Goal: Information Seeking & Learning: Find specific page/section

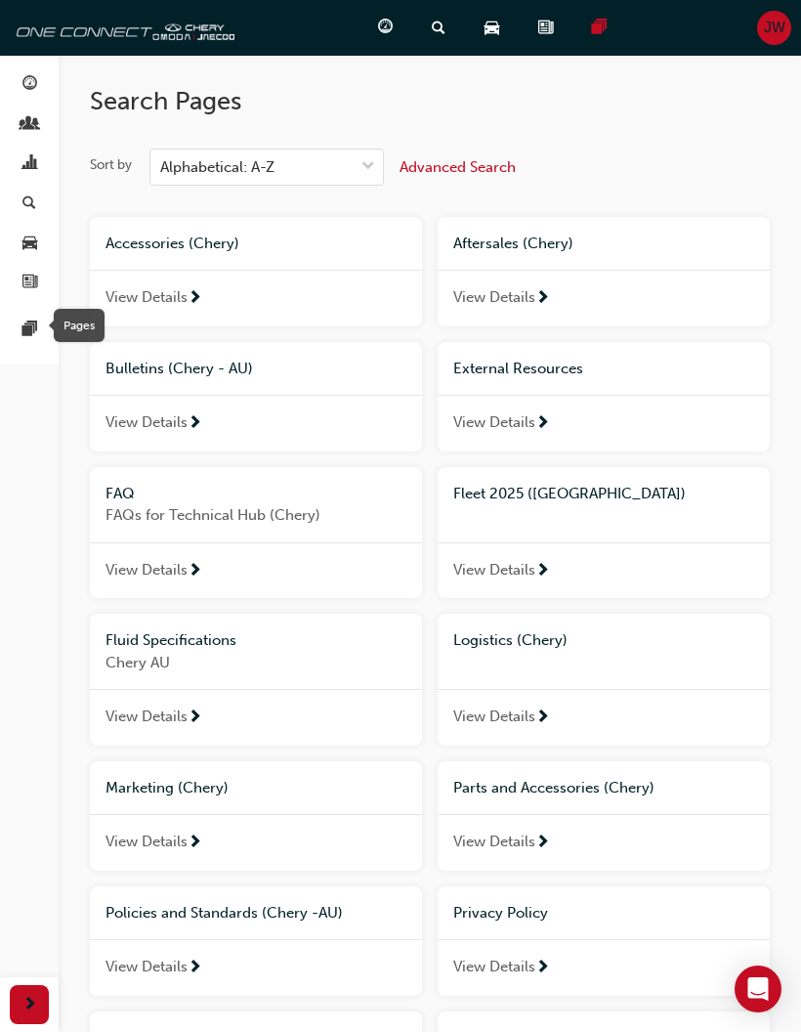
click at [54, 329] on div "Pages" at bounding box center [79, 325] width 51 height 33
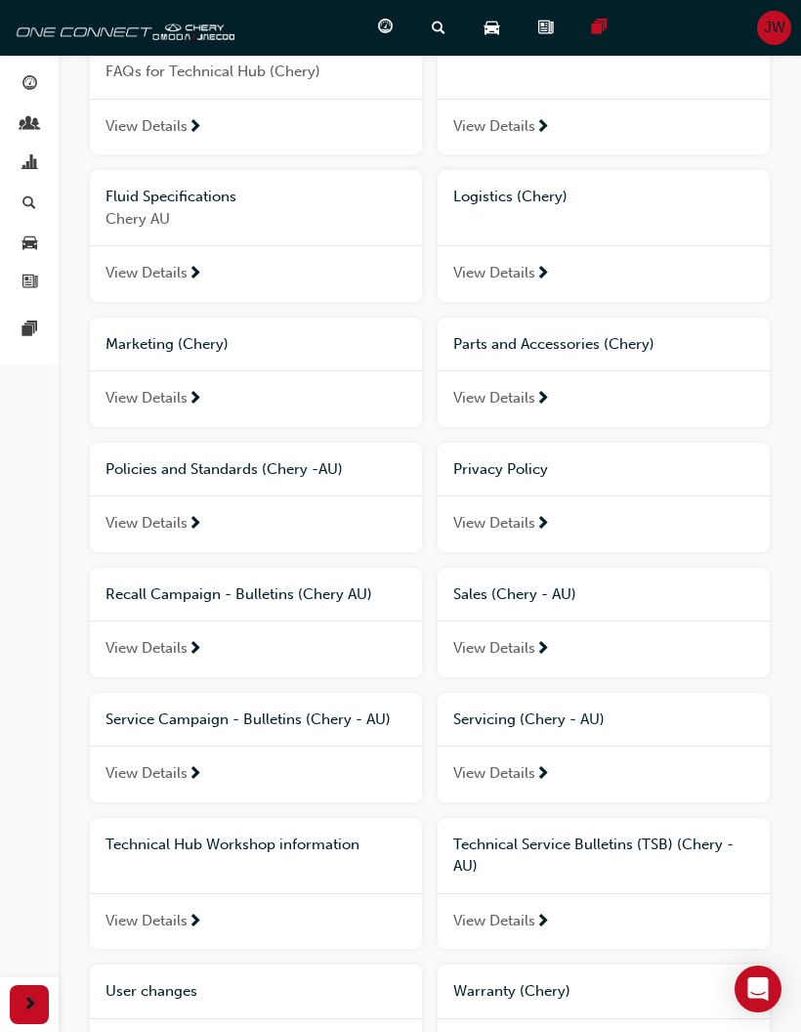
scroll to position [523, 0]
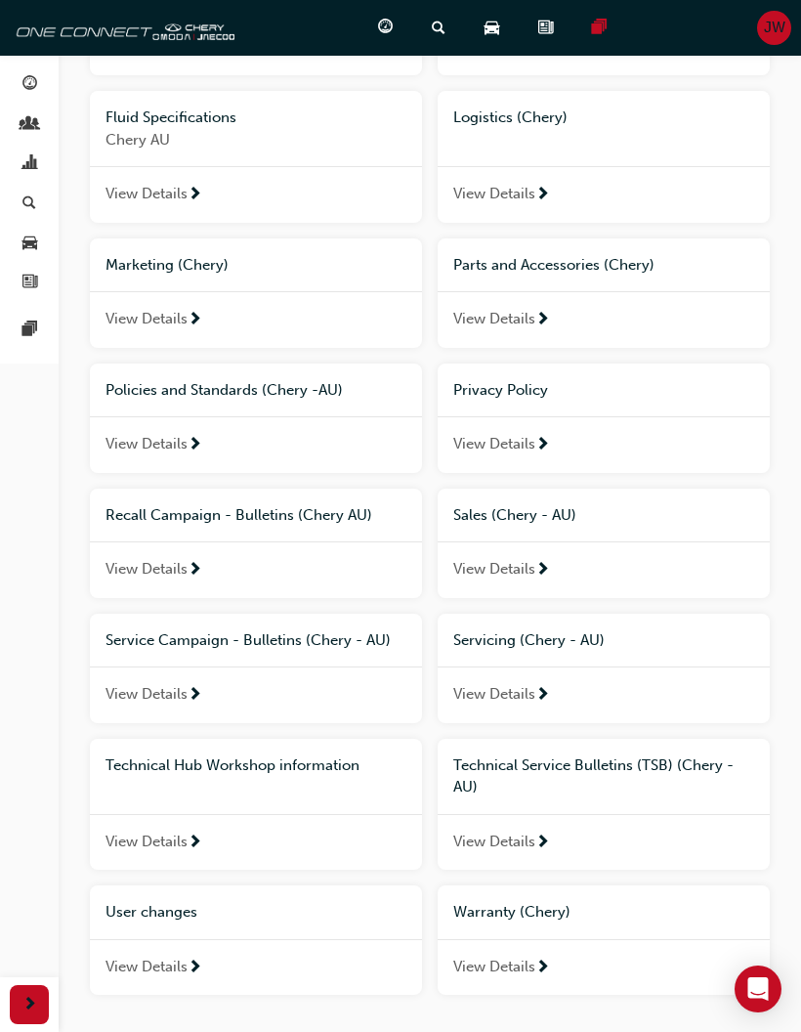
click at [177, 770] on div "Technical Hub Workshop information" at bounding box center [256, 766] width 332 height 54
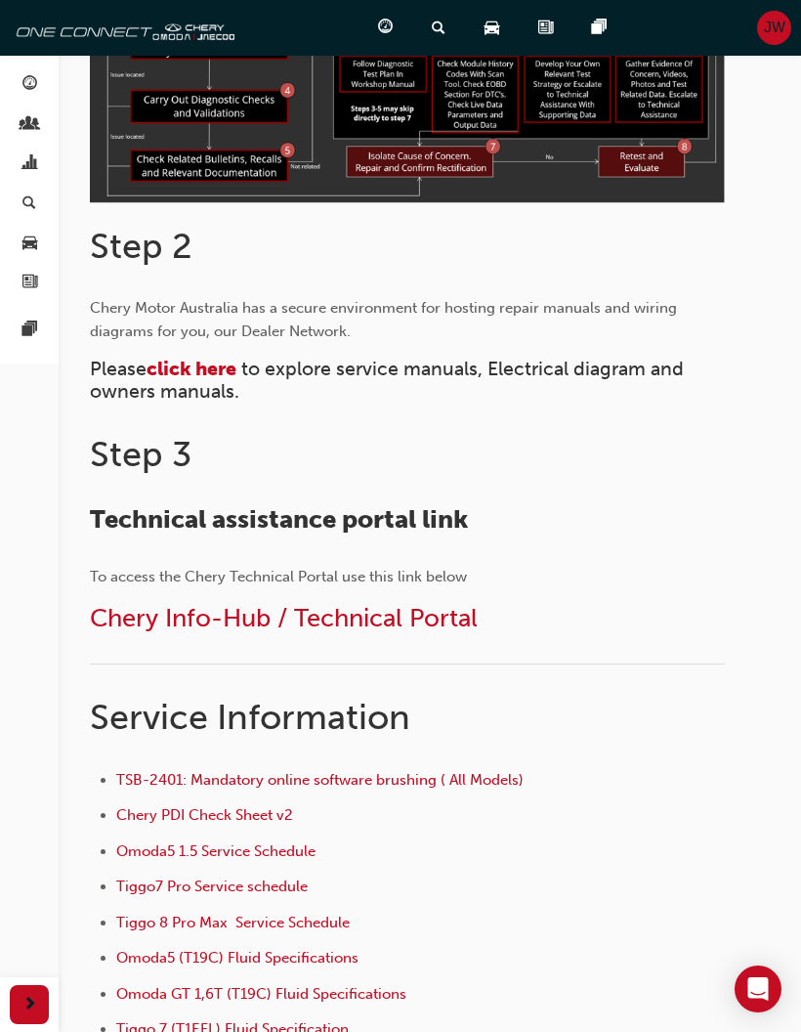
click at [147, 625] on span "Chery Info-Hub / Technical Portal" at bounding box center [284, 618] width 388 height 30
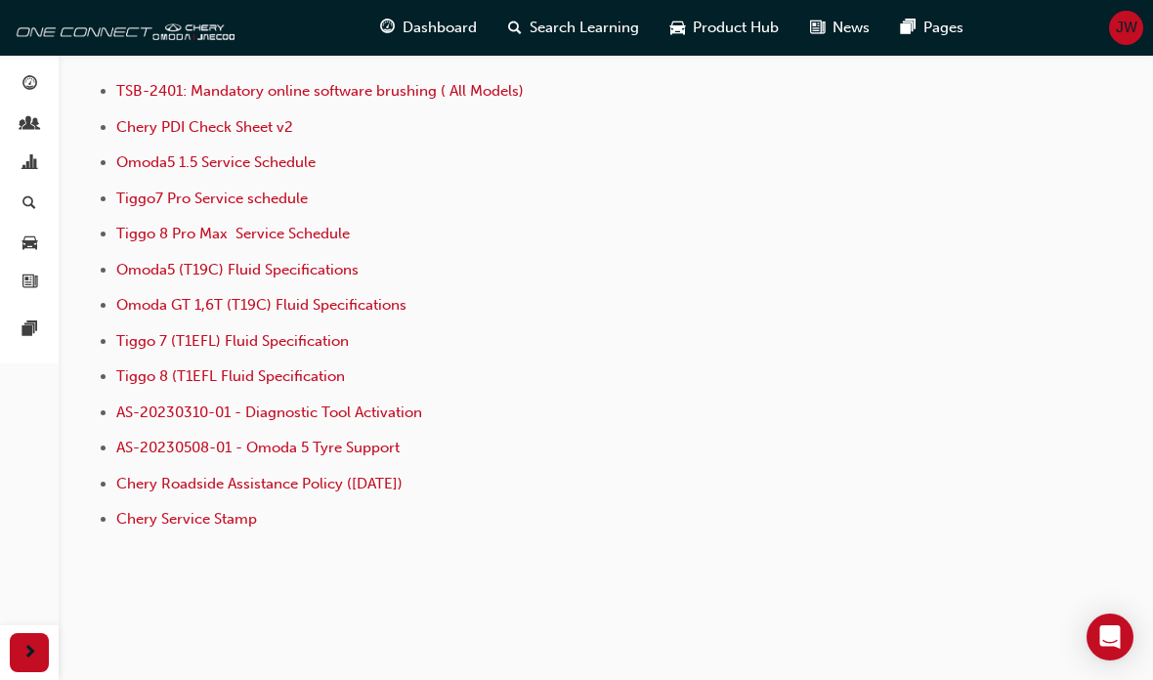
scroll to position [1530, 0]
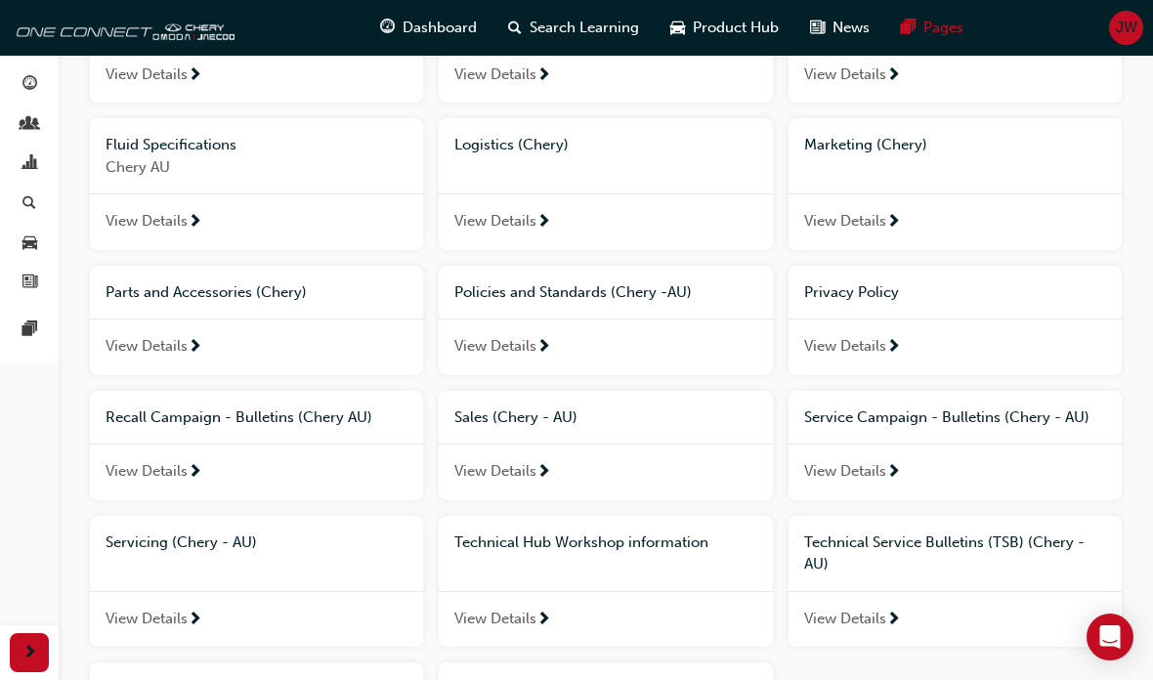
scroll to position [382, 0]
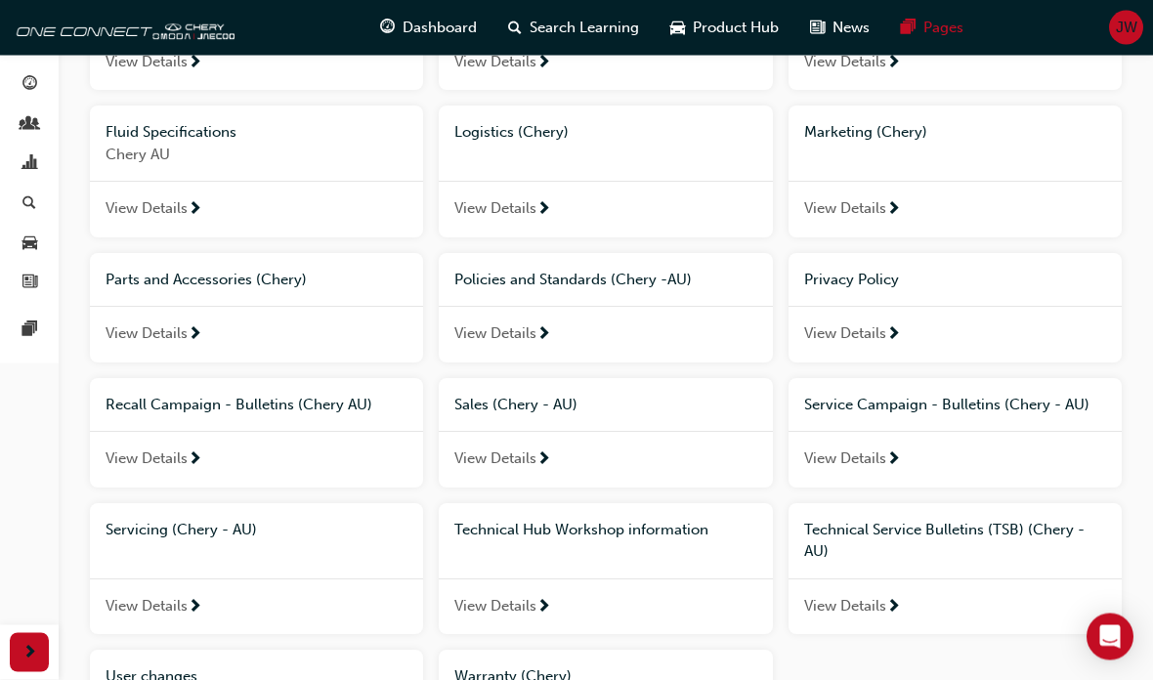
click at [130, 397] on span "Recall Campaign - Bulletins (Chery AU)" at bounding box center [239, 406] width 267 height 18
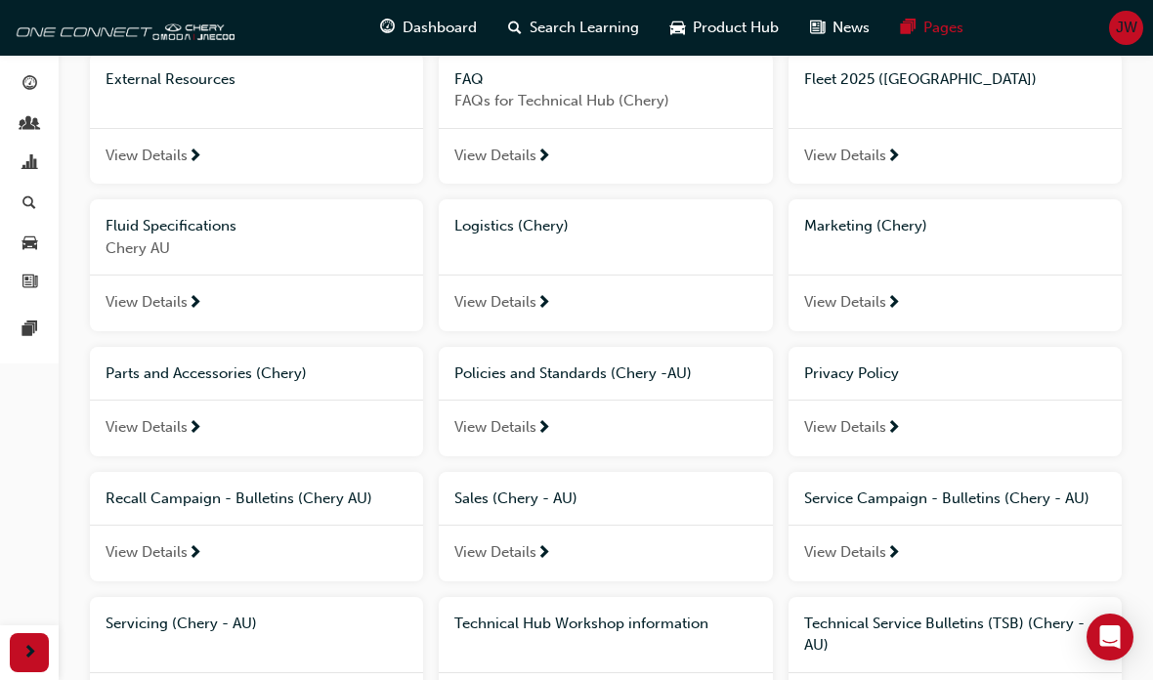
scroll to position [328, 0]
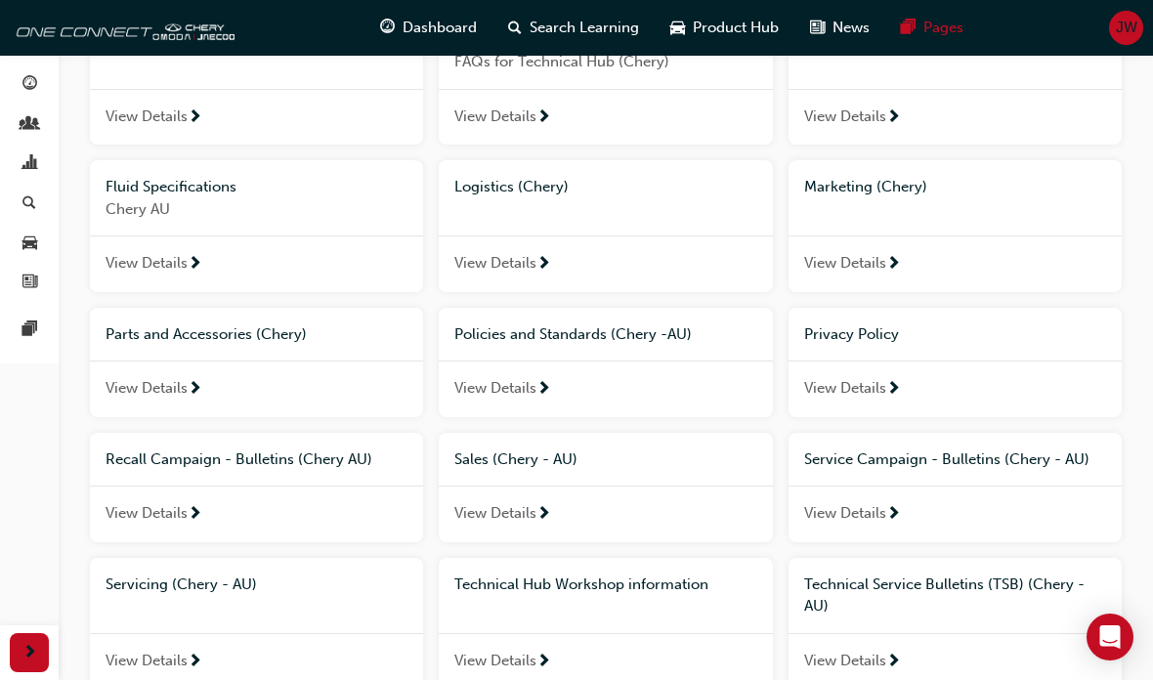
click at [705, 595] on div "Technical Hub Workshop information" at bounding box center [605, 585] width 333 height 54
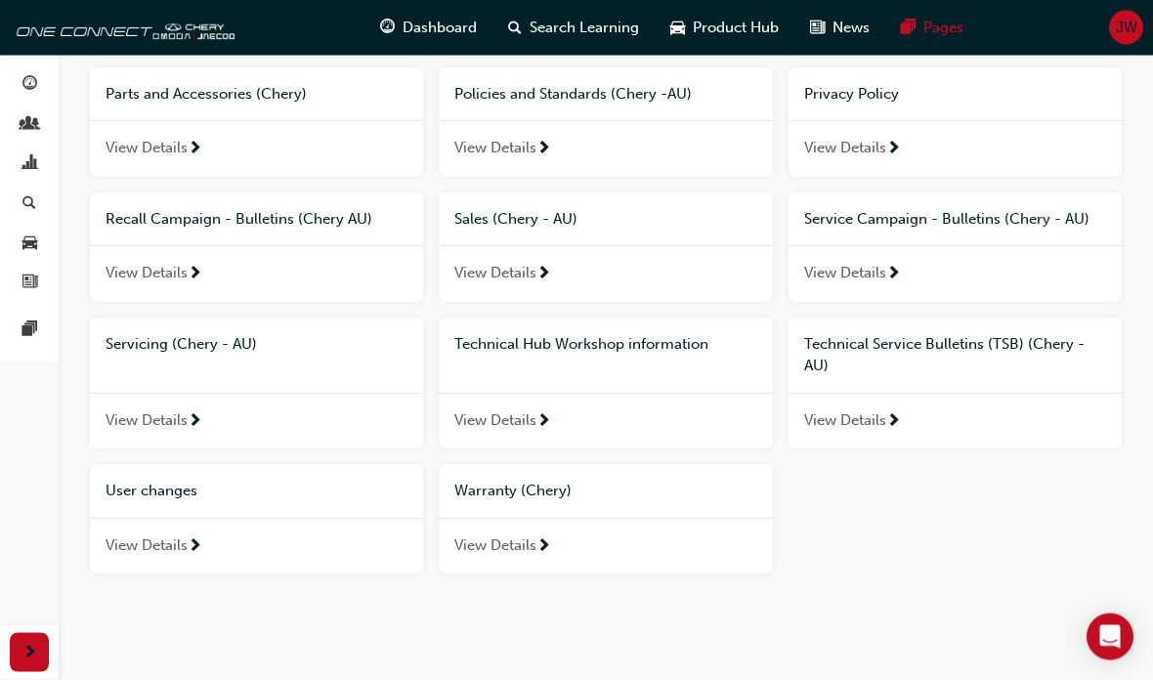
scroll to position [581, 0]
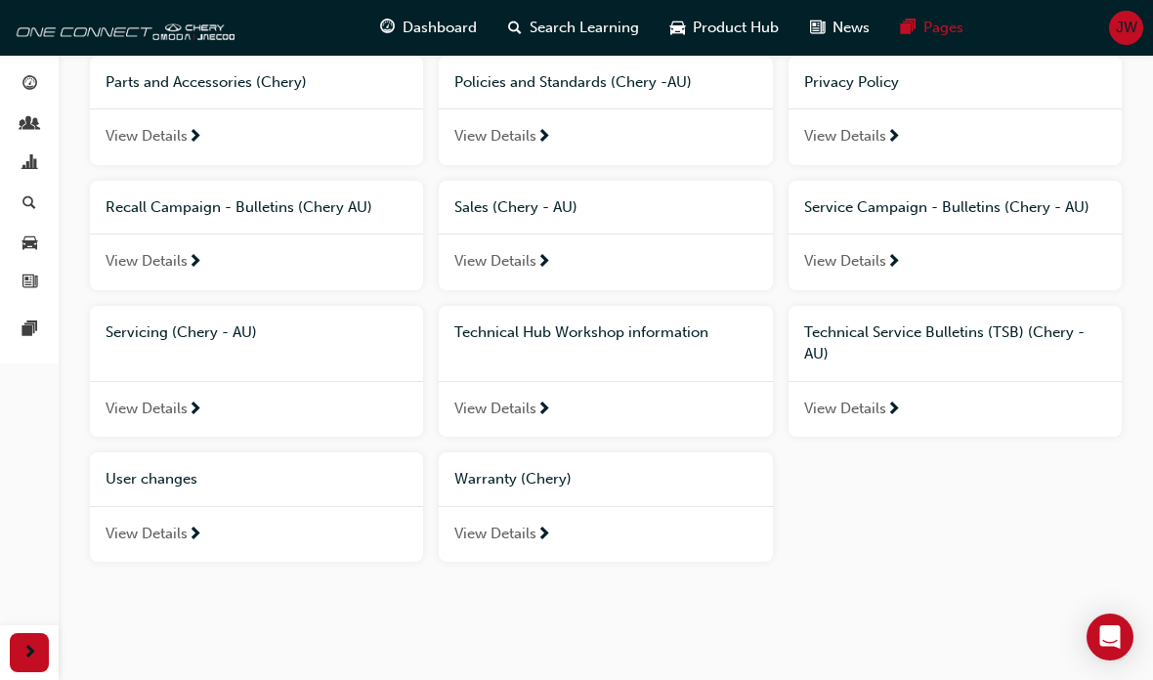
click at [1007, 239] on div "View Details" at bounding box center [955, 262] width 333 height 57
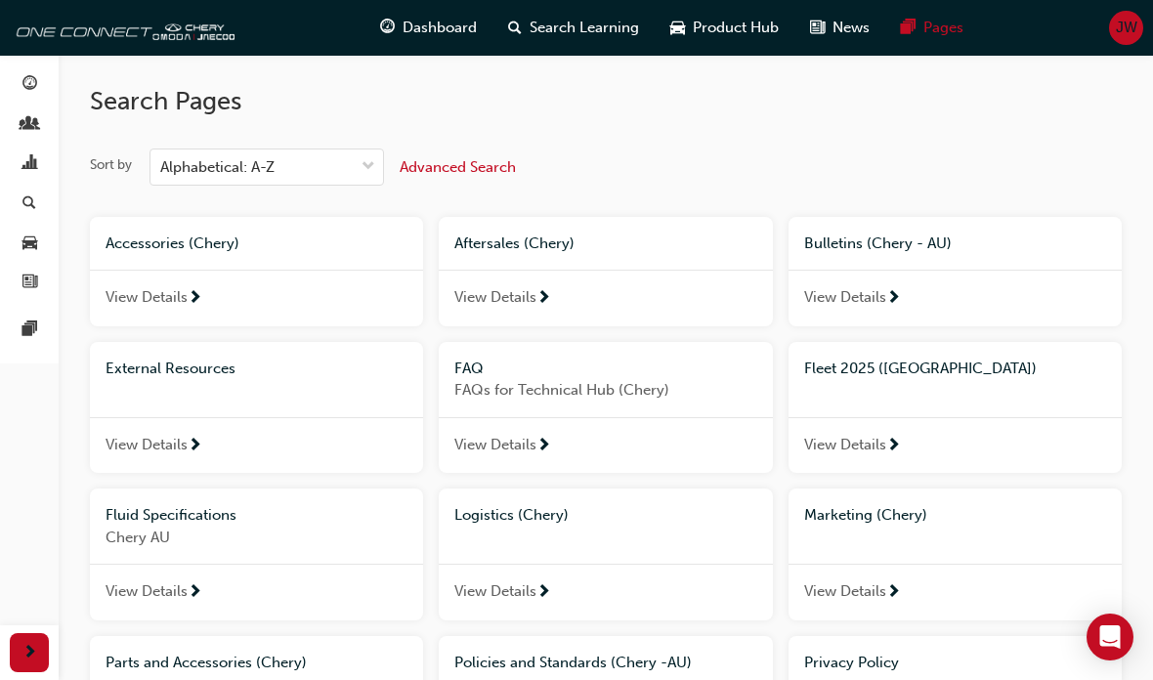
scroll to position [581, 0]
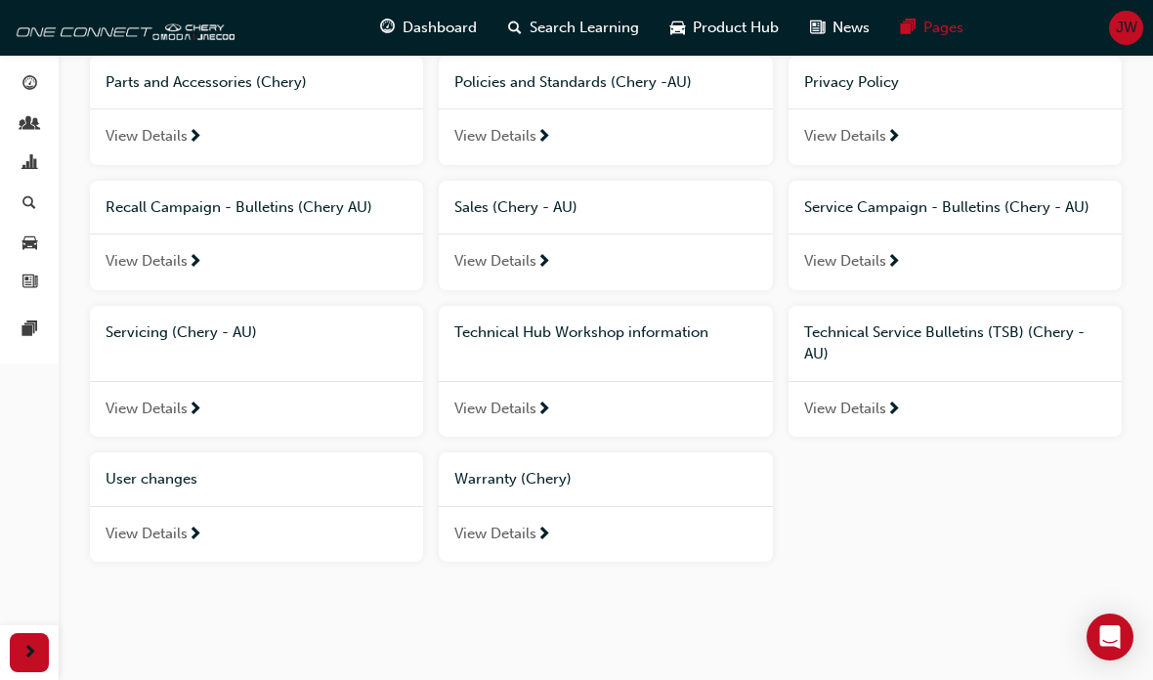
click at [969, 355] on div "Technical Service Bulletins (TSB) (Chery - AU)" at bounding box center [955, 344] width 302 height 44
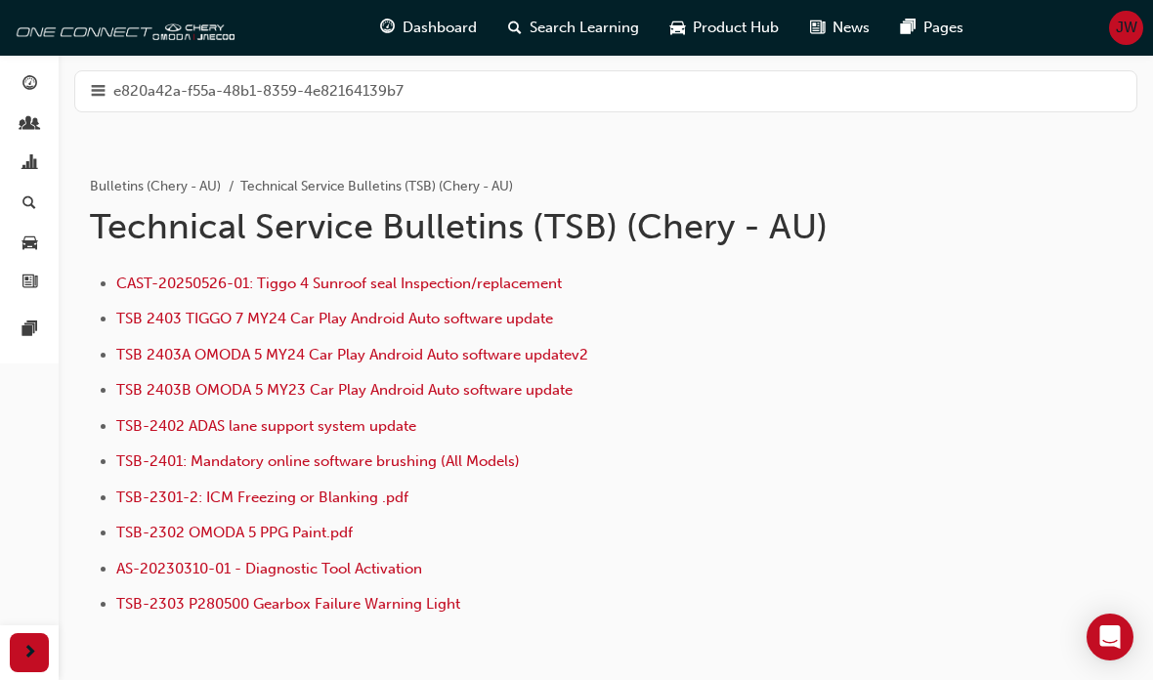
click at [193, 319] on span "TSB 2403 TIGGO 7 MY24 Car Play Android Auto software update" at bounding box center [334, 319] width 437 height 18
click at [189, 502] on span "TSB-2301-2: ICM Freezing or Blanking .pdf" at bounding box center [262, 498] width 292 height 18
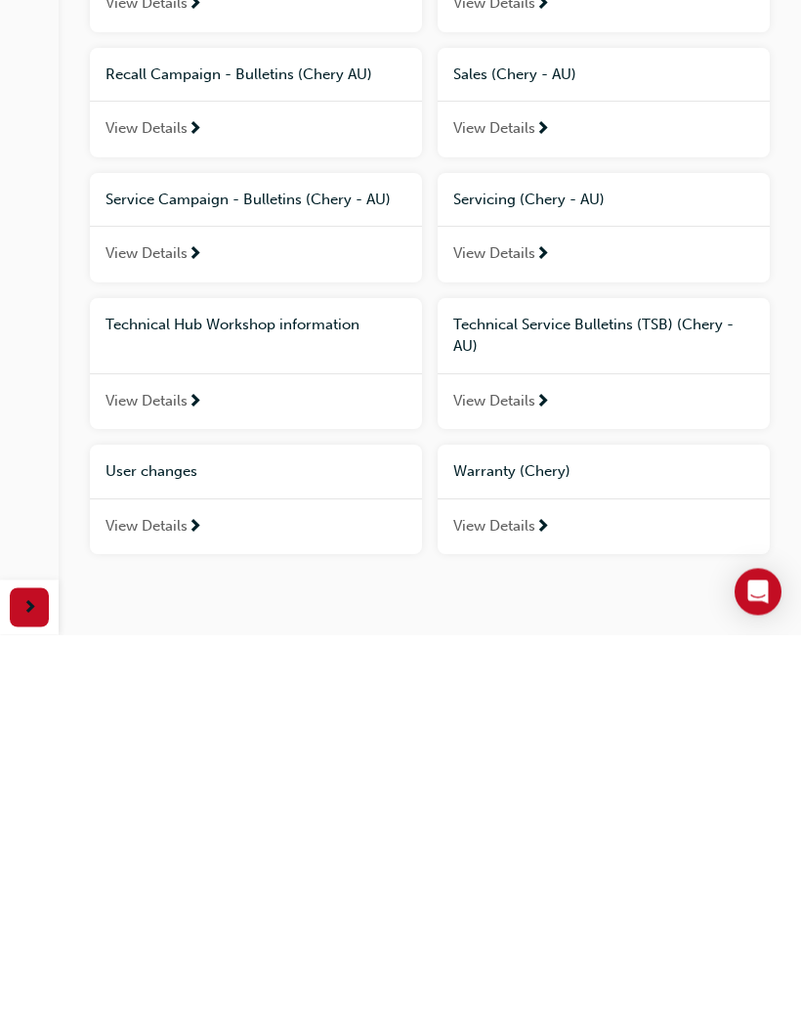
scroll to position [601, 0]
